Goal: Task Accomplishment & Management: Complete application form

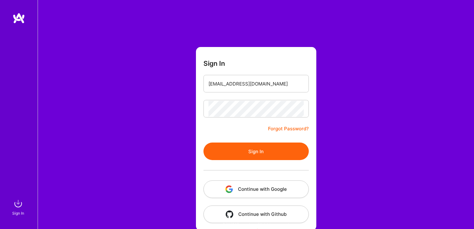
click at [221, 147] on button "Sign In" at bounding box center [256, 152] width 105 height 18
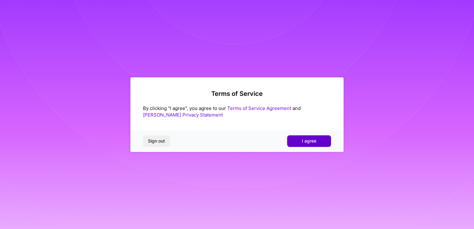
click at [325, 144] on button "I agree" at bounding box center [309, 141] width 44 height 11
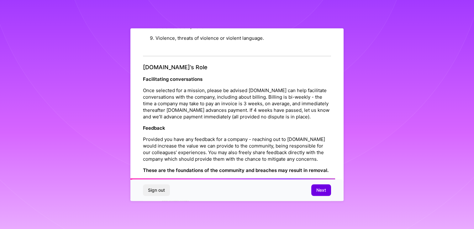
scroll to position [690, 0]
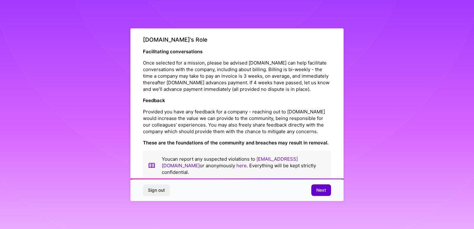
click at [321, 194] on button "Next" at bounding box center [322, 190] width 20 height 11
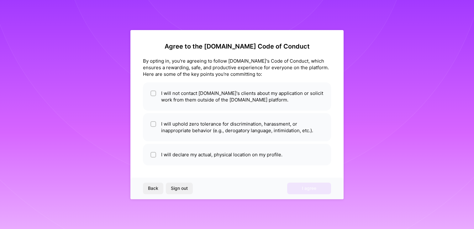
scroll to position [0, 0]
click at [183, 83] on li "I will not contact [DOMAIN_NAME]'s clients about my application or solicit work…" at bounding box center [237, 97] width 188 height 28
checkbox input "true"
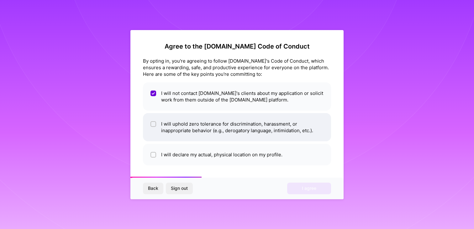
click at [181, 118] on li "I will uphold zero tolerance for discrimination, harassment, or inappropriate b…" at bounding box center [237, 127] width 188 height 28
checkbox input "true"
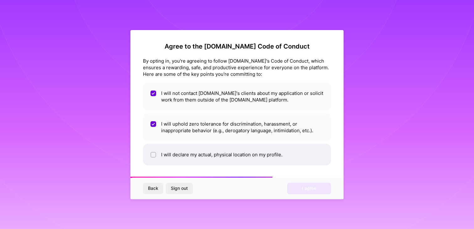
click at [184, 145] on li "I will declare my actual, physical location on my profile." at bounding box center [237, 155] width 188 height 22
checkbox input "true"
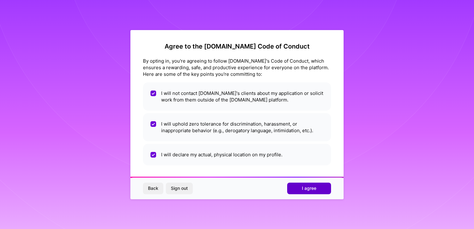
click at [311, 185] on button "I agree" at bounding box center [309, 188] width 44 height 11
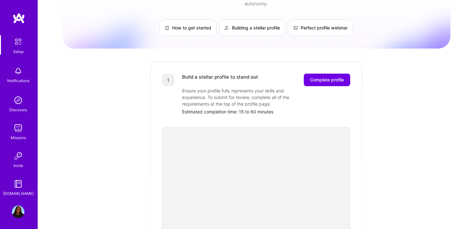
scroll to position [45, 0]
